Goal: Information Seeking & Learning: Learn about a topic

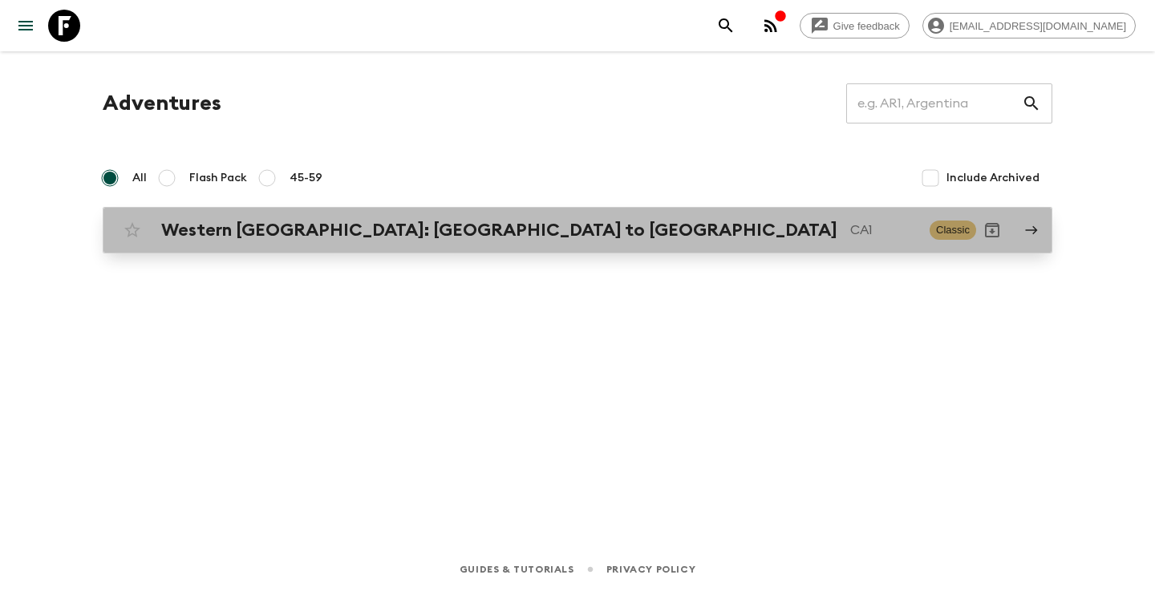
click at [323, 231] on h2 "Western [GEOGRAPHIC_DATA]: [GEOGRAPHIC_DATA] to [GEOGRAPHIC_DATA]" at bounding box center [499, 230] width 676 height 21
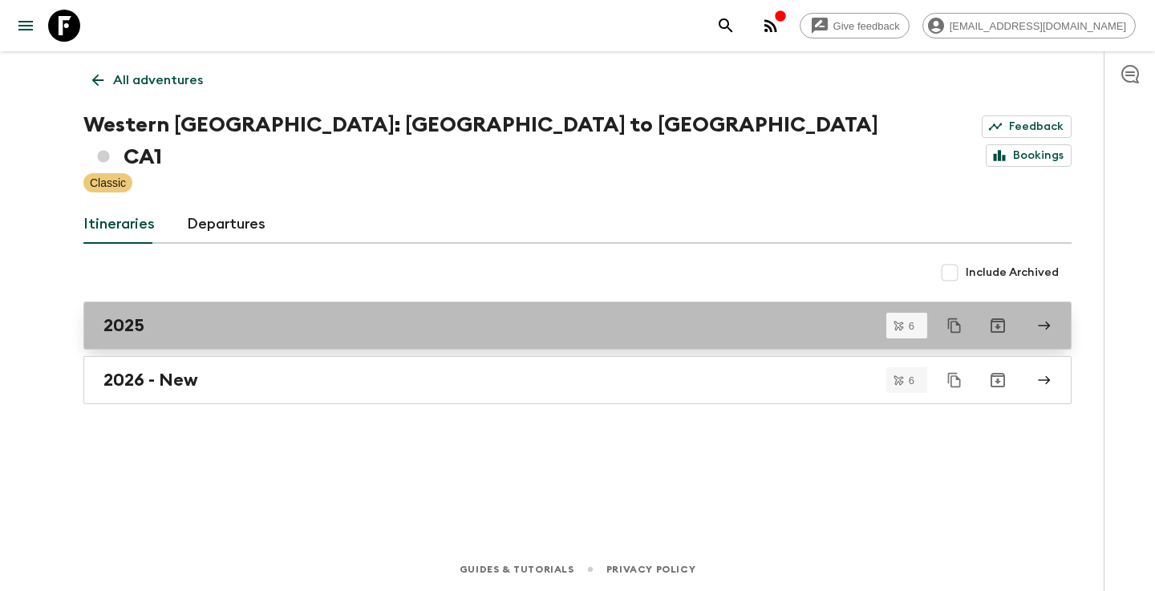
click at [195, 315] on div "2025" at bounding box center [562, 325] width 918 height 21
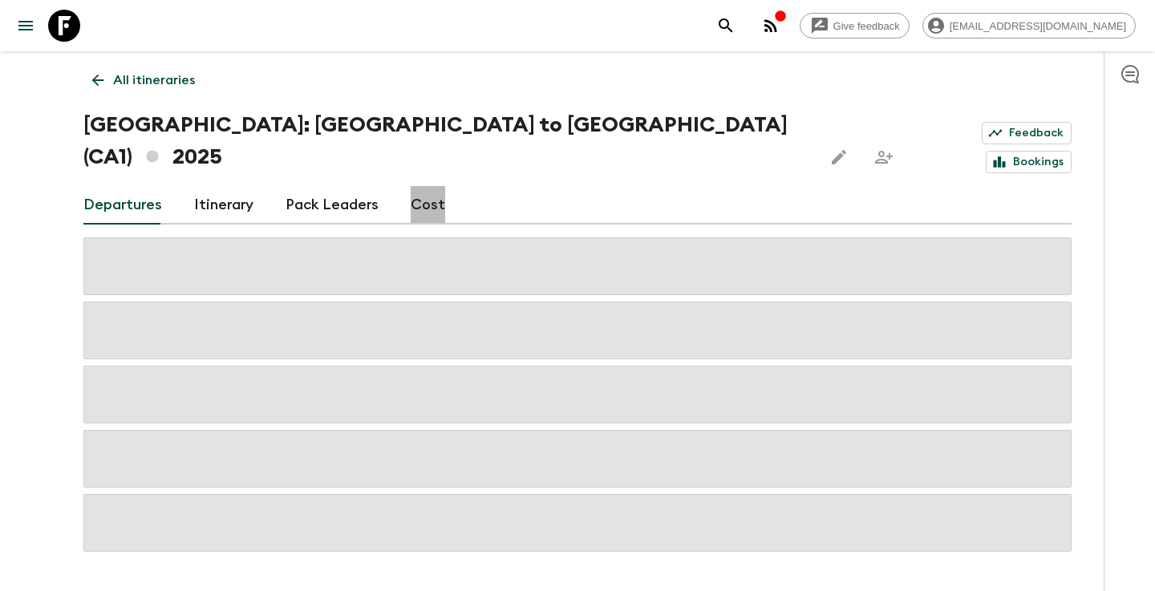
click at [430, 186] on link "Cost" at bounding box center [428, 205] width 34 height 39
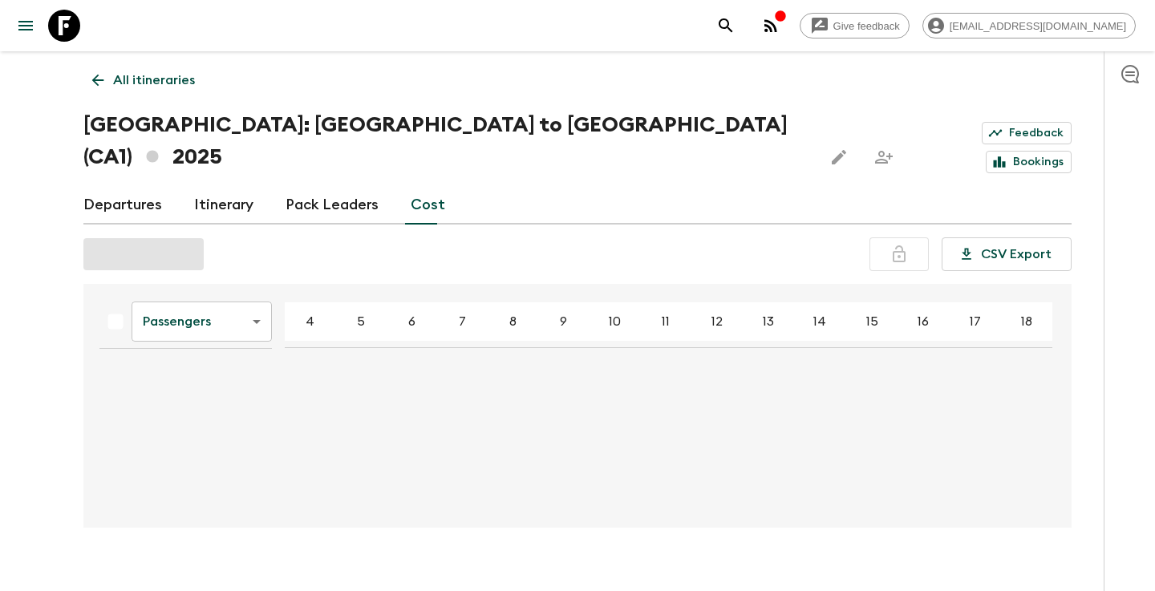
click at [257, 290] on body "Give feedback [EMAIL_ADDRESS][DOMAIN_NAME] All itineraries Western [GEOGRAPHIC_…" at bounding box center [577, 308] width 1155 height 616
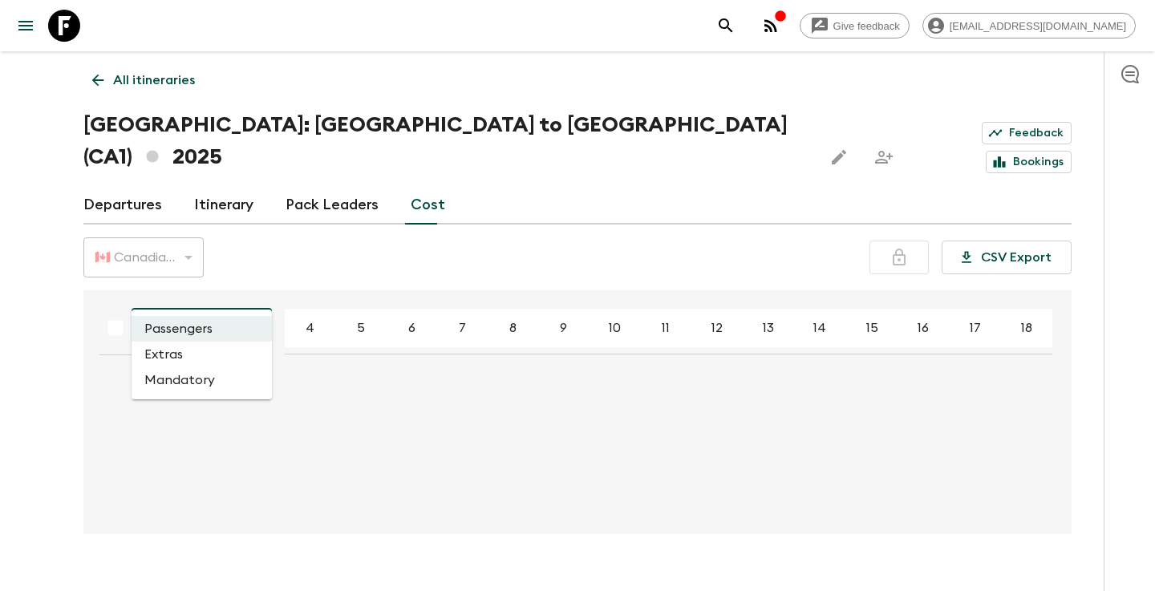
click at [221, 351] on li "Extras" at bounding box center [202, 355] width 140 height 26
